Goal: Find specific page/section: Find specific page/section

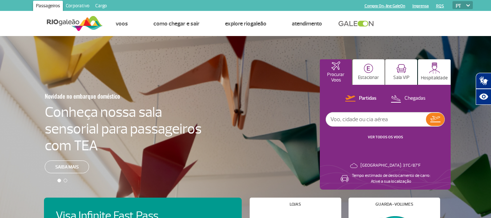
click at [103, 6] on link "Cargo" at bounding box center [100, 7] width 17 height 12
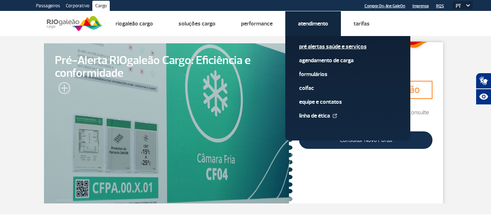
click at [318, 46] on link "Pré alertas Saúde e Serviços" at bounding box center [347, 47] width 97 height 8
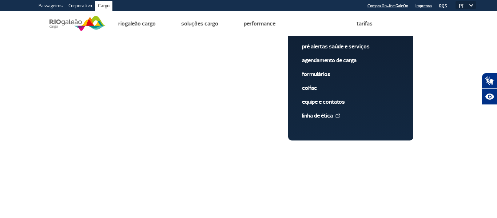
click at [50, 4] on link "Passageiros" at bounding box center [51, 7] width 30 height 12
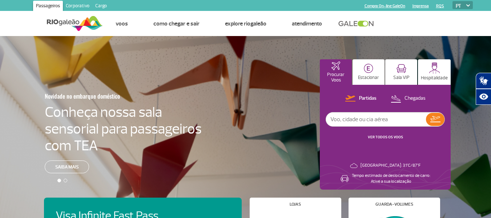
click at [82, 8] on link "Corporativo" at bounding box center [77, 7] width 29 height 12
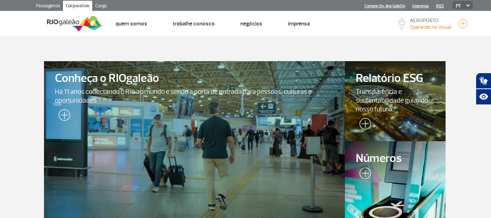
click at [103, 4] on link "Cargo" at bounding box center [100, 7] width 17 height 12
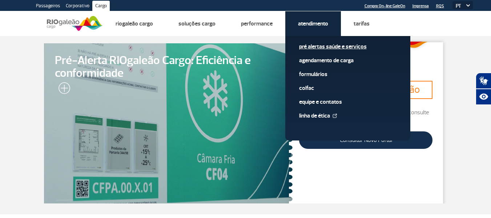
click at [326, 46] on link "Pré alertas Saúde e Serviços" at bounding box center [347, 47] width 97 height 8
